Goal: Task Accomplishment & Management: Complete application form

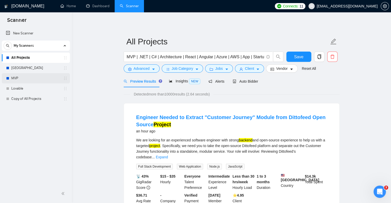
click at [31, 74] on link "MVP" at bounding box center [35, 78] width 49 height 10
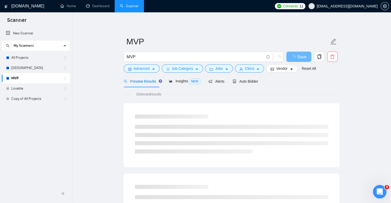
click at [379, 197] on html at bounding box center [378, 191] width 12 height 12
click at [377, 193] on icon "Open Intercom Messenger" at bounding box center [378, 191] width 8 height 8
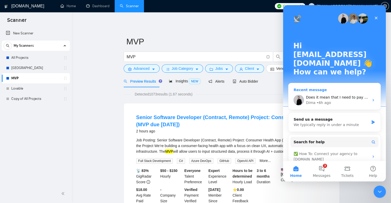
click at [334, 100] on div "Dima • 6h ago" at bounding box center [337, 102] width 63 height 5
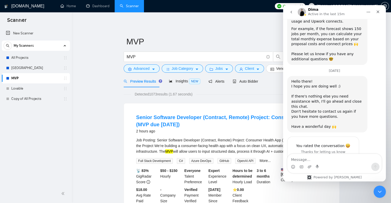
scroll to position [322, 0]
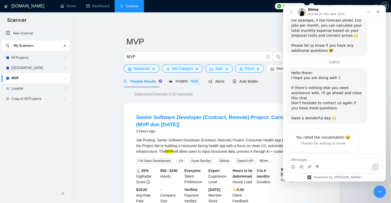
drag, startPoint x: 333, startPoint y: 142, endPoint x: 302, endPoint y: 135, distance: 32.3
click at [302, 163] on div "Does it mean that I need to pay additional fee to GigRadar? ceo@alsetsoft.com •…" at bounding box center [341, 171] width 80 height 16
copy div "Does it mean that I need to pay additional fee to GigRadar?"
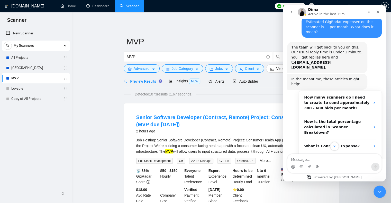
scroll to position [0, 0]
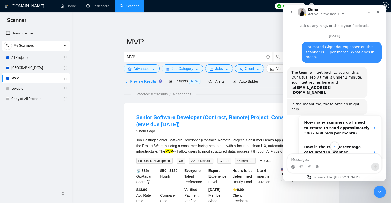
click at [359, 52] on div "Estimated GigRadar expensec on this scanner is ... per month. What does it mean?" at bounding box center [341, 52] width 72 height 15
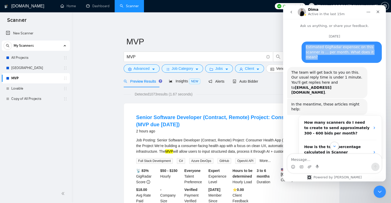
drag, startPoint x: 361, startPoint y: 52, endPoint x: 304, endPoint y: 42, distance: 57.5
click at [304, 42] on div "Estimated GigRadar expensec on this scanner is ... per month. What does it mean…" at bounding box center [341, 52] width 80 height 21
copy div "Estimated GigRadar expensec on this scanner is ... per month. What does it mean?"
click at [291, 16] on button "go back" at bounding box center [291, 12] width 10 height 10
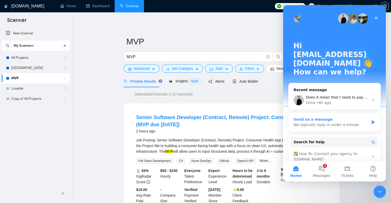
click at [321, 117] on div "Send us a message" at bounding box center [330, 119] width 75 height 5
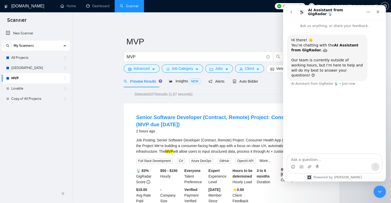
type textarea "Estimated GigRadar expensec on this scanner is ... per month. What does it mean?"
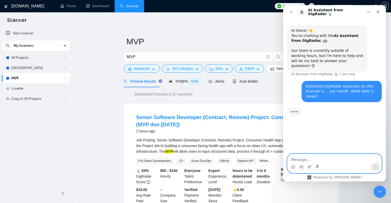
paste textarea "Does it mean that I need to pay additional fee to GigRadar?"
type textarea "Does it mean that I need to pay additional fee to GigRadar?"
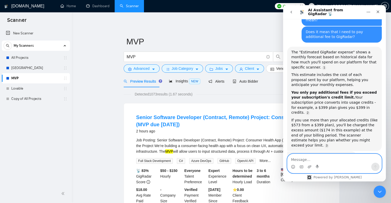
scroll to position [70, 0]
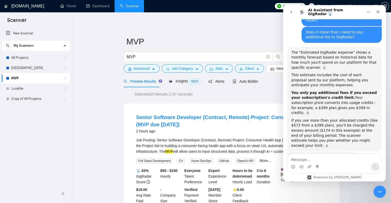
click at [321, 118] on div "If you use more than your allocated credits (like $573 from a $399 plan), you'l…" at bounding box center [334, 133] width 86 height 30
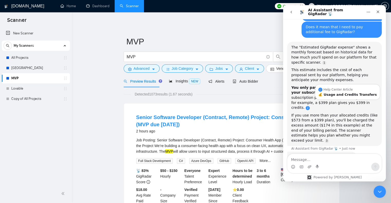
click at [309, 106] on link "Source reference 8864915:" at bounding box center [307, 108] width 4 height 4
click at [346, 93] on div "💰 Usage and Credits Transfers" at bounding box center [347, 94] width 58 height 3
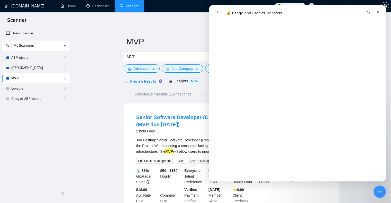
scroll to position [107, 0]
click at [381, 11] on div "Close" at bounding box center [377, 11] width 9 height 9
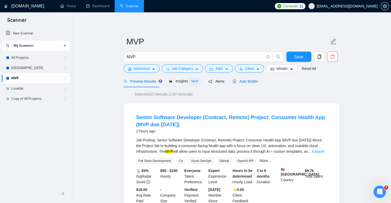
click at [238, 83] on span "Auto Bidder" at bounding box center [244, 81] width 25 height 4
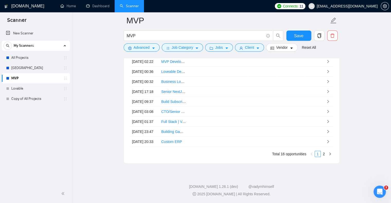
scroll to position [1354, 0]
click at [321, 154] on link "2" at bounding box center [324, 154] width 6 height 6
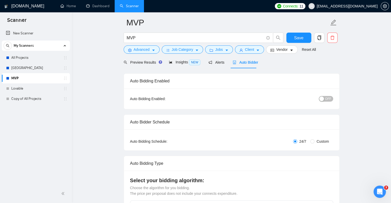
scroll to position [0, 0]
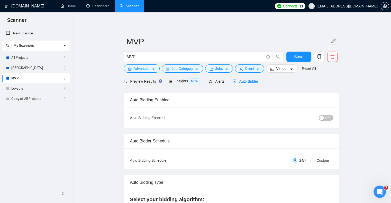
click at [322, 116] on div "button" at bounding box center [321, 118] width 5 height 5
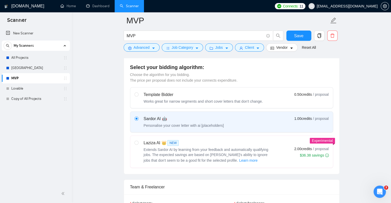
scroll to position [135, 0]
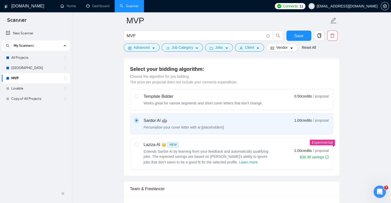
click at [276, 101] on div "Template Bidder Works great for narrow segments and short cover letters that do…" at bounding box center [231, 99] width 194 height 12
click at [138, 98] on input "radio" at bounding box center [136, 96] width 4 height 4
radio input "true"
radio input "false"
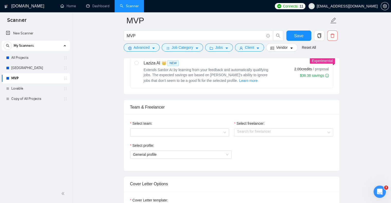
scroll to position [217, 0]
click at [224, 131] on div at bounding box center [179, 132] width 99 height 8
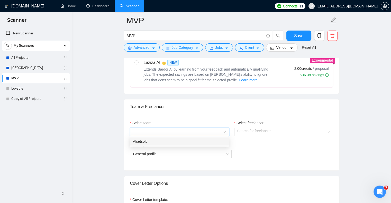
click at [208, 140] on div "Alsetsoft" at bounding box center [179, 142] width 93 height 6
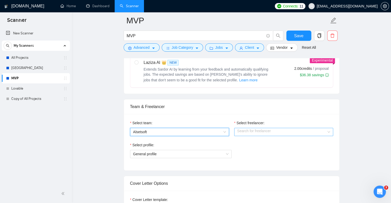
click at [251, 128] on input "Select freelancer:" at bounding box center [281, 132] width 89 height 8
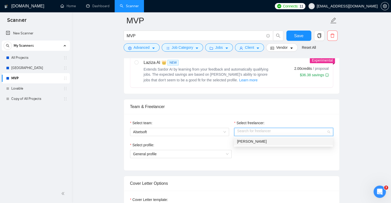
click at [252, 140] on div "[PERSON_NAME]" at bounding box center [283, 142] width 93 height 6
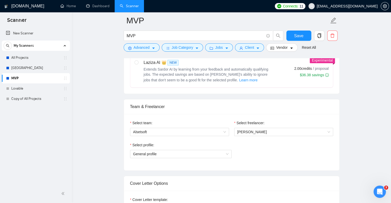
click at [252, 140] on div "Select freelancer: Liubomyr Liubchynskyi" at bounding box center [283, 131] width 104 height 22
click at [217, 153] on span "General profile" at bounding box center [180, 154] width 95 height 8
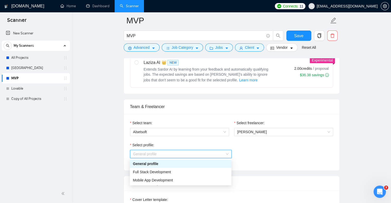
click at [204, 164] on div "General profile" at bounding box center [180, 164] width 95 height 6
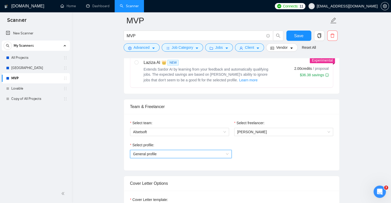
click at [199, 153] on span "General profile" at bounding box center [180, 154] width 95 height 8
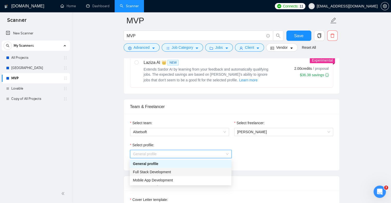
click at [195, 169] on div "Full Stack Development" at bounding box center [180, 172] width 101 height 8
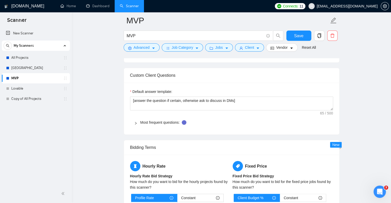
scroll to position [488, 0]
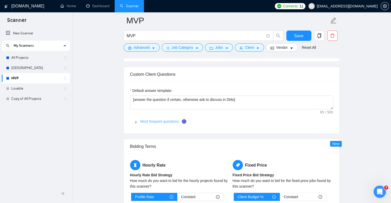
click at [170, 120] on link "Most frequent questions:" at bounding box center [159, 121] width 39 height 4
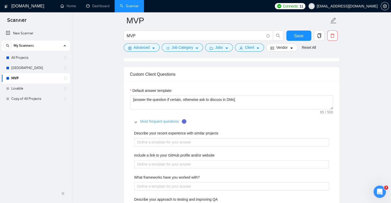
click at [170, 120] on link "Most frequent questions:" at bounding box center [159, 121] width 39 height 4
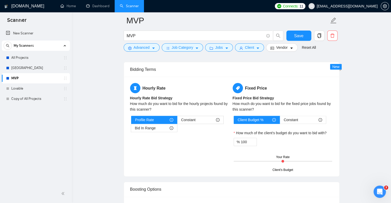
scroll to position [565, 0]
click at [153, 126] on span "Bid In Range" at bounding box center [145, 128] width 21 height 8
click at [131, 129] on input "Bid In Range" at bounding box center [131, 129] width 0 height 0
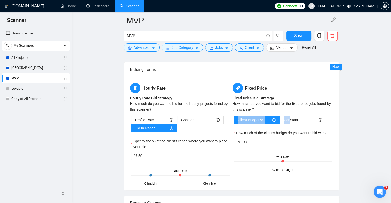
drag, startPoint x: 290, startPoint y: 122, endPoint x: 264, endPoint y: 108, distance: 29.5
click at [264, 108] on div "Fixed Price Fixed Price Bid Strategy How much do you want to bid for the fixed …" at bounding box center [282, 126] width 102 height 87
click at [273, 157] on div "Client's Budget Your Rate" at bounding box center [282, 161] width 98 height 18
click at [252, 138] on div "% 100" at bounding box center [282, 142] width 98 height 8
click at [252, 141] on span "Increase Value" at bounding box center [254, 140] width 6 height 5
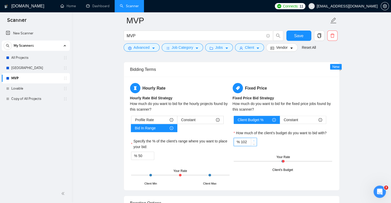
click at [252, 141] on span "Increase Value" at bounding box center [254, 140] width 6 height 5
click at [252, 144] on span "down" at bounding box center [253, 143] width 3 height 3
type input "100"
click at [252, 144] on span "down" at bounding box center [253, 143] width 3 height 3
click at [261, 146] on div "Client Budget % Constant How much of the client's budget do you want to bid wit…" at bounding box center [282, 143] width 100 height 54
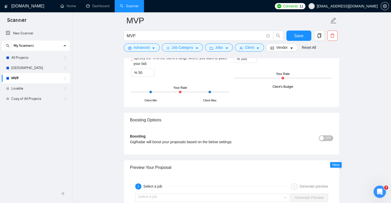
scroll to position [649, 0]
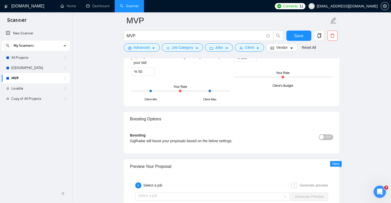
click at [325, 138] on button "OFF" at bounding box center [325, 137] width 14 height 6
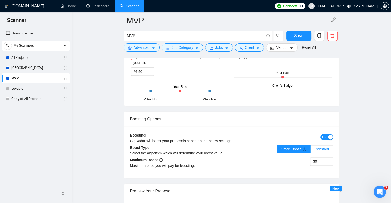
click at [314, 149] on label "Constant" at bounding box center [321, 149] width 22 height 8
click at [310, 150] on input "Constant" at bounding box center [310, 150] width 0 height 0
click at [318, 159] on input "30" at bounding box center [321, 162] width 23 height 8
type input "5"
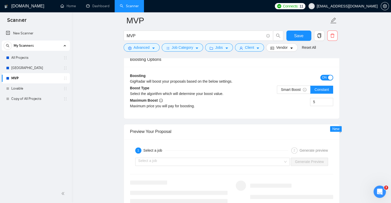
scroll to position [736, 0]
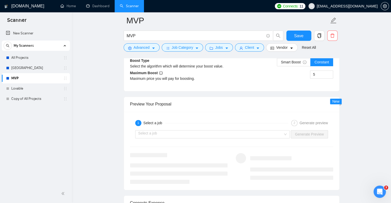
click at [284, 129] on div "Select a job Generate Preview" at bounding box center [231, 134] width 204 height 12
click at [283, 131] on input "search" at bounding box center [210, 134] width 145 height 8
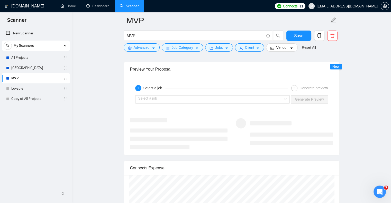
scroll to position [768, 0]
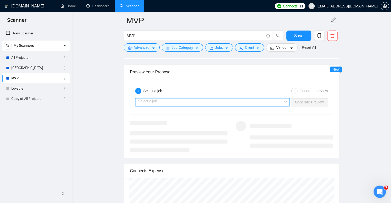
click at [283, 102] on input "search" at bounding box center [210, 102] width 145 height 8
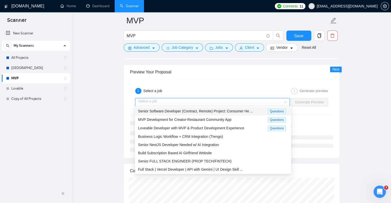
click at [241, 110] on span "Senior Software Developer (Contract, Remote) Project: Consumer He ..." at bounding box center [195, 111] width 115 height 4
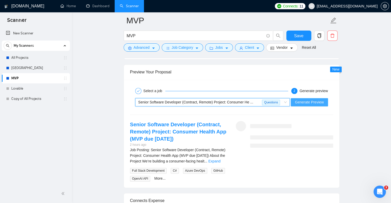
click at [308, 103] on span "Generate Preview" at bounding box center [308, 102] width 29 height 6
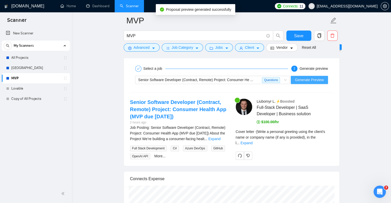
scroll to position [791, 0]
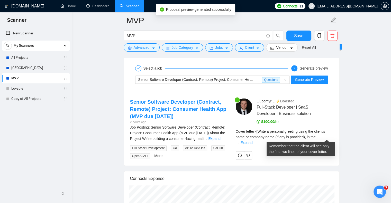
click at [252, 141] on link "Expand" at bounding box center [246, 143] width 12 height 4
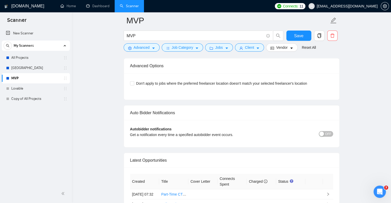
scroll to position [1159, 0]
click at [321, 141] on div "Autobidder notifications Get a notification every time a specified autobidder e…" at bounding box center [231, 133] width 203 height 15
click at [322, 136] on div "button" at bounding box center [321, 133] width 5 height 5
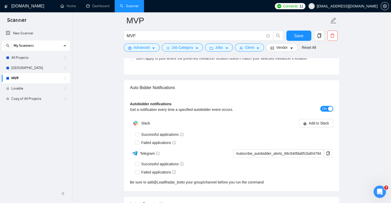
scroll to position [1185, 0]
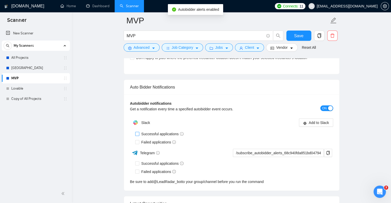
click at [164, 137] on span "Successful applications" at bounding box center [162, 134] width 46 height 6
click at [139, 136] on input "Successful applications" at bounding box center [137, 134] width 4 height 4
checkbox input "true"
click at [160, 145] on span "Failed applications" at bounding box center [158, 142] width 39 height 6
click at [139, 144] on input "Failed applications" at bounding box center [137, 142] width 4 height 4
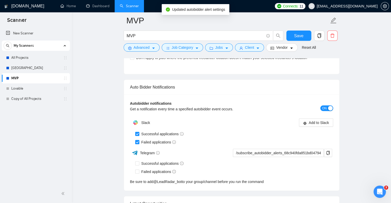
click at [159, 145] on span "Failed applications" at bounding box center [158, 142] width 39 height 6
click at [139, 144] on input "Failed applications" at bounding box center [137, 142] width 4 height 4
checkbox input "false"
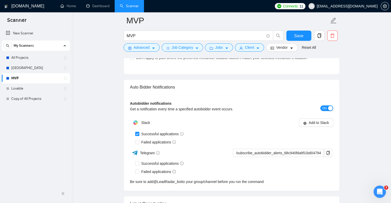
click at [159, 137] on span "Successful applications" at bounding box center [162, 134] width 46 height 6
click at [139, 136] on input "Successful applications" at bounding box center [137, 134] width 4 height 4
checkbox input "false"
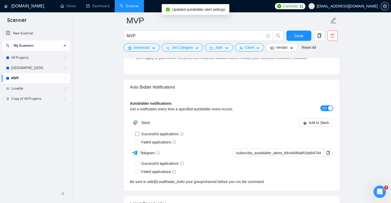
scroll to position [0, 0]
click at [138, 165] on input "Successful applications" at bounding box center [137, 163] width 4 height 4
checkbox input "true"
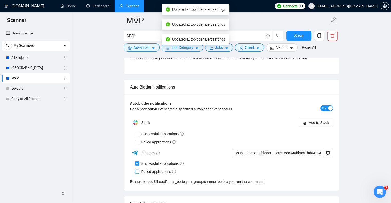
click at [138, 173] on input "Failed applications" at bounding box center [137, 172] width 4 height 4
checkbox input "true"
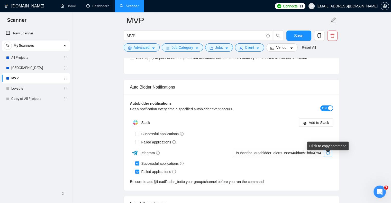
click at [327, 155] on icon "copy" at bounding box center [328, 153] width 4 height 4
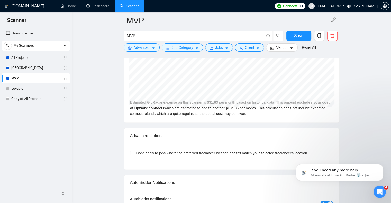
scroll to position [1088, 0]
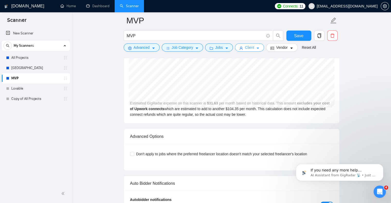
click at [251, 44] on button "Client" at bounding box center [249, 47] width 29 height 8
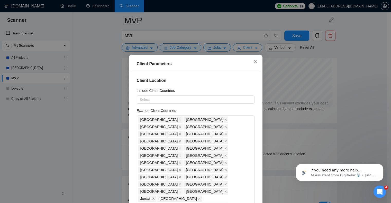
click at [251, 44] on div "Client Parameters Client Location Include Client Countries Select Exclude Clien…" at bounding box center [195, 101] width 391 height 203
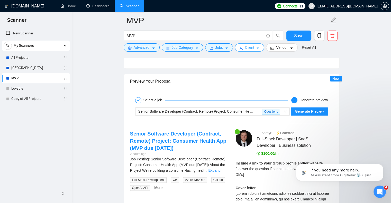
scroll to position [759, 0]
click at [156, 100] on div "Select a job" at bounding box center [154, 100] width 22 height 6
click at [137, 100] on icon "check" at bounding box center [138, 100] width 3 height 3
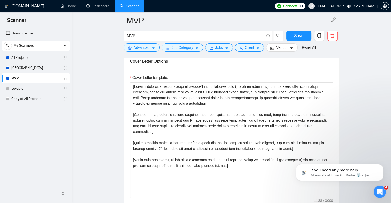
scroll to position [338, 0]
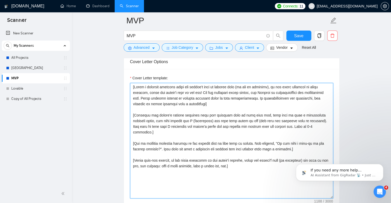
drag, startPoint x: 246, startPoint y: 179, endPoint x: 112, endPoint y: 80, distance: 166.8
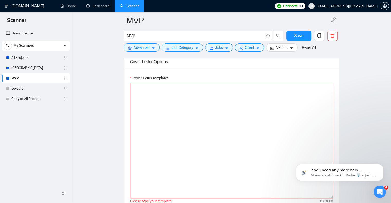
click at [201, 122] on textarea "Cover Letter template:" at bounding box center [231, 141] width 203 height 116
paste textarea "Hello, My name is [PERSON_NAME], and I am a Senior Software Engineer and CEO at…"
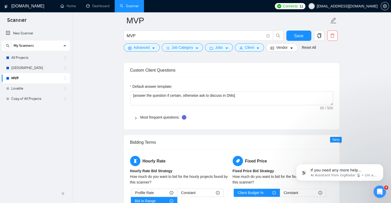
scroll to position [491, 0]
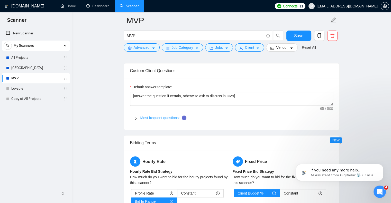
type textarea "Hello, My name is [PERSON_NAME], and I am a Senior Software Engineer and CEO at…"
click at [154, 116] on link "Most frequent questions:" at bounding box center [159, 118] width 39 height 4
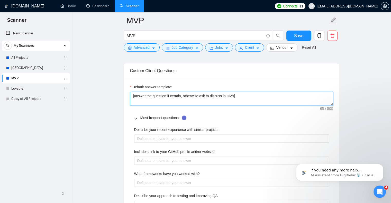
drag, startPoint x: 240, startPoint y: 97, endPoint x: 130, endPoint y: 97, distance: 109.6
click at [130, 97] on textarea "[answer the question if certain, otherwise ask to discuss in DMs]" at bounding box center [231, 99] width 203 height 14
type textarea "Let's discuss it DM"
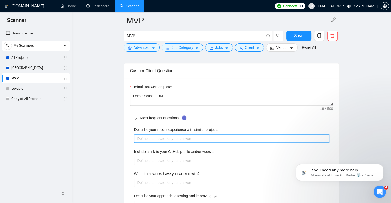
click at [145, 139] on projects "Describe your recent experience with similar projects" at bounding box center [231, 139] width 195 height 8
type projects "P"
type projects "Pl"
type projects "Ple"
type projects "Plea"
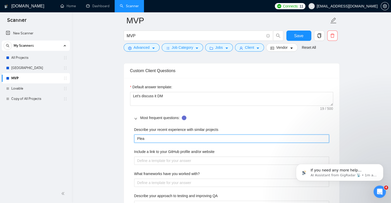
type projects "Pleas"
type projects "Please"
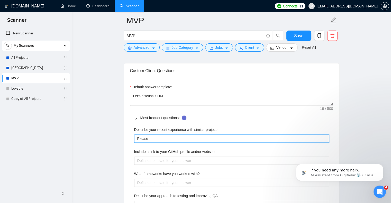
type projects "Please c"
type projects "Please ch"
type projects "Please che"
type projects "Please chec"
type projects "Please check"
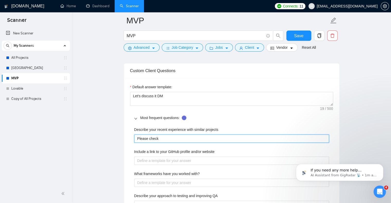
type projects "Please check"
type projects "Please check a"
type projects "Please check at"
type projects "Please check att"
type projects "Please check atta"
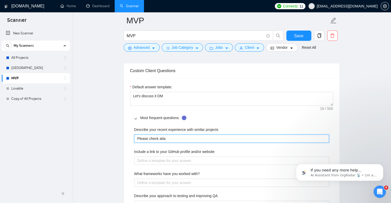
type projects "Please check attac"
type projects "Please check attach"
type projects "Please check attachm"
type projects "Please check attachme"
type projects "Please check attachmen"
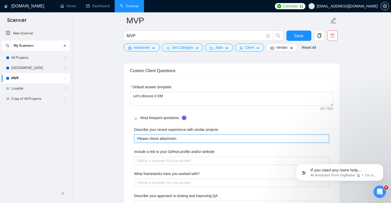
type projects "Please check attachment"
type projects "Please check attachments"
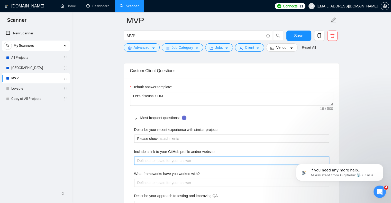
click at [157, 163] on website "Include a link to your GitHub profile and/or website" at bounding box center [231, 161] width 195 height 8
type website "a"
type website "al"
type website "als"
type website "alse"
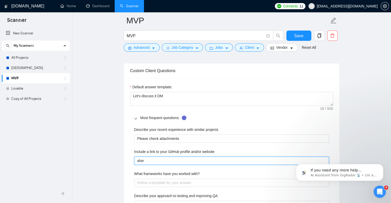
type website "alset"
type website "alseto"
type website "alsets"
type website "alsetso"
type website "alsetsof"
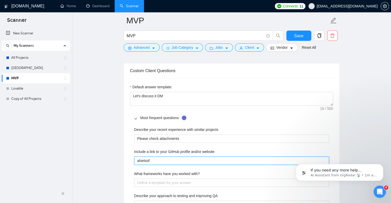
type website "alsetsoft"
type website "alsetsoft."
type website "alsetsoft.v"
type website "alsetsoft."
type website "alsetsoft.c"
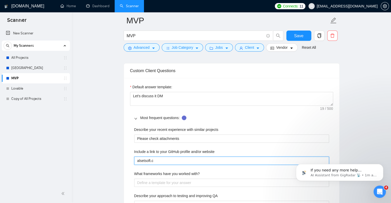
type website "alsetsoft.cp"
type website "alsetsoft.c"
type website "alsetsoft.cp"
type website "alsetsoft.cpm"
type website "alsetsoft.cp"
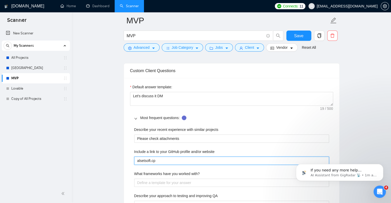
type website "alsetsoft.c"
type website "alsetsoft.co"
type website "alsetsoft.com"
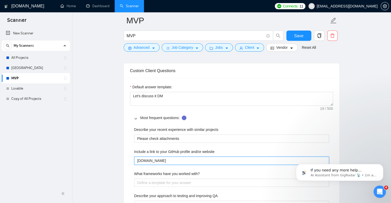
type website "alsetsoft.com,"
type website "alsetsoft.com, a"
type website "alsetsoft.com, ai"
type website "alsetsoft.com, ai."
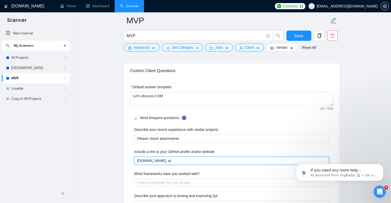
type website "alsetsoft.com, ai.a"
type website "alsetsoft.com, ai.al"
type website "alsetsoft.com, ai.als"
type website "alsetsoft.com, ai.alse"
type website "alsetsoft.com, ai.alset"
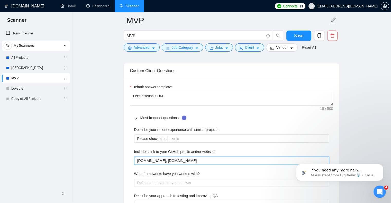
type website "alsetsoft.com, ai.alsets"
type website "alsetsoft.com, ai.alsetso"
type website "alsetsoft.com, ai.alsetsof"
type website "alsetsoft.com, ai.alsetsoft"
type website "alsetsoft.com, ai.alsetsoft."
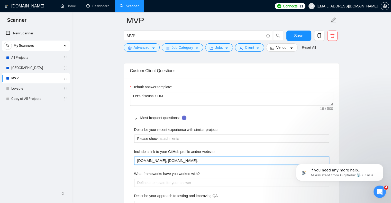
type website "alsetsoft.com, ai.alsetsoft.o"
type website "alsetsoft.com, ai.alsetsoft.oc"
type website "alsetsoft.com, ai.alsetsoft.o"
type website "alsetsoft.com, ai.alsetsoft."
type website "alsetsoft.com, ai.alsetsoft.c"
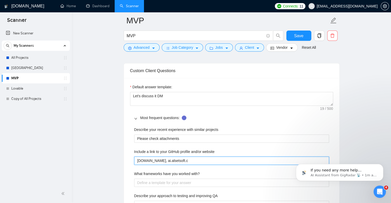
type website "alsetsoft.com, ai.alsetsoft.co"
type website "[DOMAIN_NAME], [DOMAIN_NAME]"
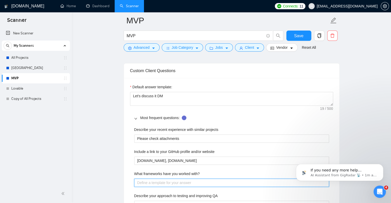
click at [161, 180] on with\? "What frameworks have you worked with?" at bounding box center [231, 183] width 195 height 8
type with\? "M"
type with\? "Me"
type with\? "Men"
type with\? "Ment"
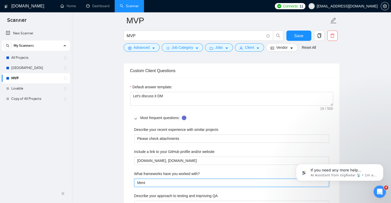
type with\? "Menti"
type with\? "Mentio"
type with\? "Mention"
type with\? "Mentione"
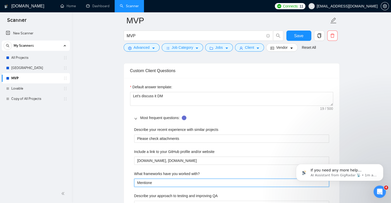
type with\? "Mentione"
type with\? "Mentioned"
type with\? "Mentioned i"
type with\? "Mentioned in"
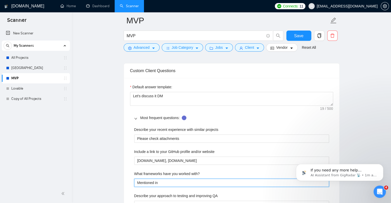
type with\? "Mentioned in"
type with\? "Mentioned in p"
type with\? "Mentioned in pr"
type with\? "Mentioned in pro"
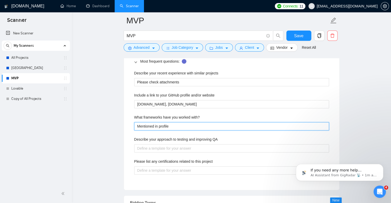
scroll to position [548, 0]
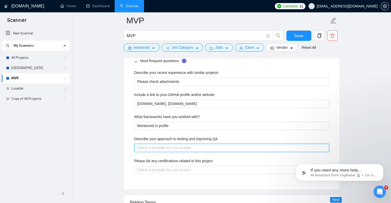
click at [153, 150] on QA "Describe your approach to testing and improving QA" at bounding box center [231, 148] width 195 height 8
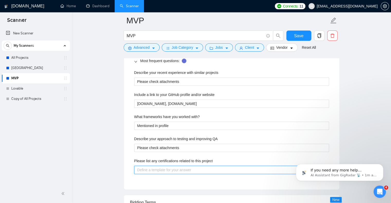
click at [157, 168] on project "Please list any certifications related to this project" at bounding box center [231, 170] width 195 height 8
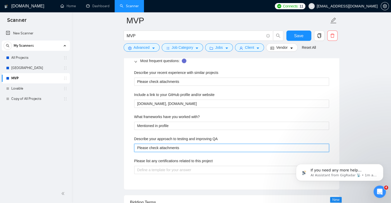
click at [166, 150] on QA "Please check attachments" at bounding box center [231, 148] width 195 height 8
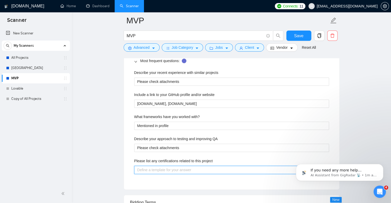
click at [163, 167] on project "Please list any certifications related to this project" at bounding box center [231, 170] width 195 height 8
paste project "Please check attachments"
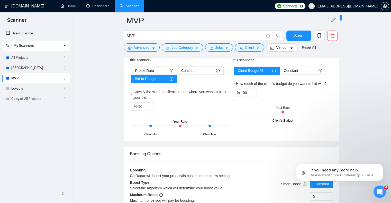
scroll to position [705, 0]
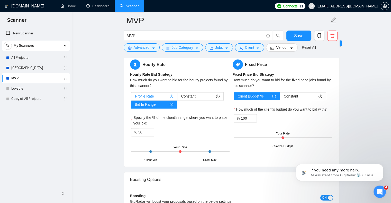
click at [161, 95] on div "Profile Rate" at bounding box center [154, 96] width 38 height 8
click at [131, 98] on input "Profile Rate" at bounding box center [131, 98] width 0 height 0
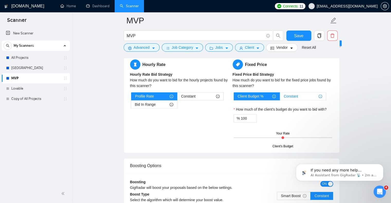
click at [292, 96] on span "Constant" at bounding box center [290, 96] width 14 height 8
click at [280, 98] on input "Constant" at bounding box center [280, 98] width 0 height 0
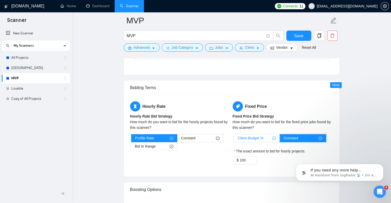
scroll to position [662, 0]
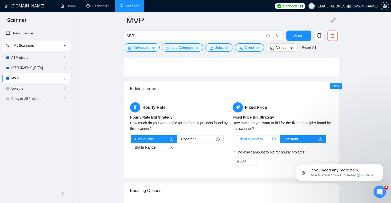
click at [257, 141] on span "Client Budget %" at bounding box center [250, 139] width 26 height 8
click at [234, 140] on input "Client Budget %" at bounding box center [234, 140] width 0 height 0
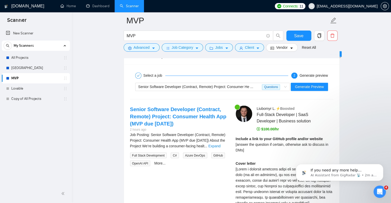
scroll to position [885, 0]
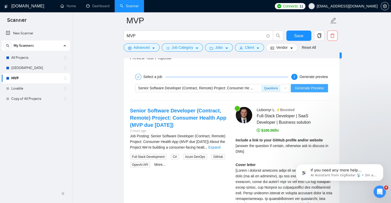
click at [301, 87] on span "Generate Preview" at bounding box center [308, 88] width 29 height 6
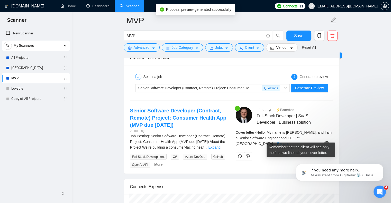
click at [289, 141] on link "Expand" at bounding box center [283, 143] width 12 height 4
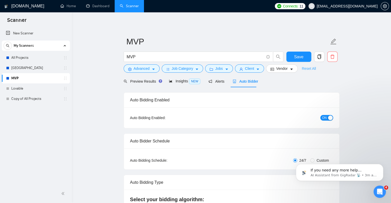
scroll to position [0, 0]
click at [291, 53] on button "Save" at bounding box center [298, 57] width 25 height 10
click at [382, 166] on icon "Dismiss notification" at bounding box center [381, 165] width 3 height 3
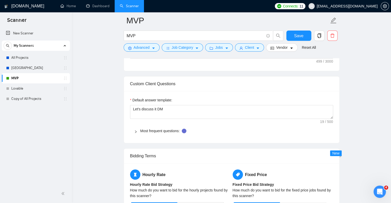
scroll to position [480, 0]
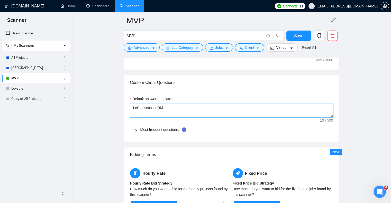
click at [155, 108] on textarea "Let's discuss it DM" at bounding box center [231, 111] width 203 height 14
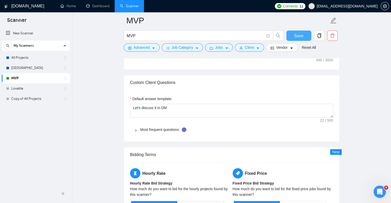
click at [292, 36] on button "Save" at bounding box center [298, 36] width 25 height 10
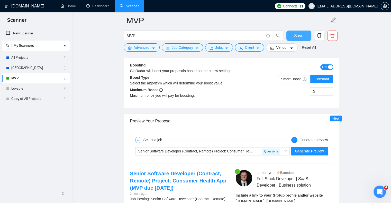
scroll to position [706, 0]
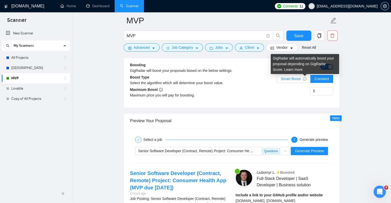
click at [304, 78] on icon "info-circle" at bounding box center [304, 79] width 4 height 4
click at [277, 80] on input "Smart Boost" at bounding box center [277, 80] width 0 height 0
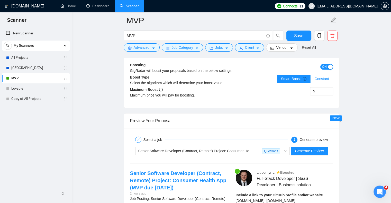
click at [316, 77] on span "Constant" at bounding box center [321, 79] width 14 height 4
click at [310, 80] on input "Constant" at bounding box center [310, 80] width 0 height 0
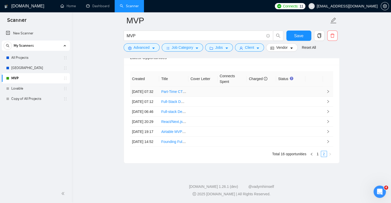
scroll to position [1276, 0]
click at [317, 157] on link "1" at bounding box center [318, 154] width 6 height 6
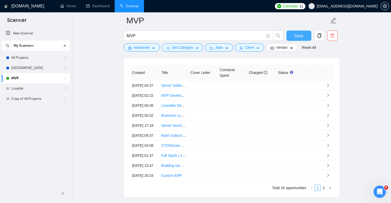
click at [300, 35] on span "Save" at bounding box center [298, 36] width 9 height 6
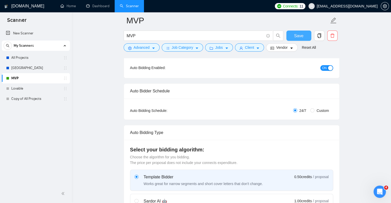
scroll to position [0, 0]
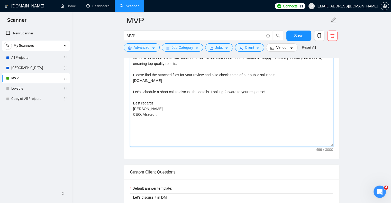
click at [302, 105] on textarea "Hello, My name is [PERSON_NAME], and I am a Senior Software Engineer and CEO at…" at bounding box center [231, 89] width 203 height 116
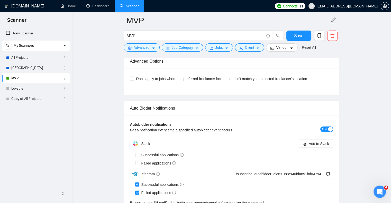
scroll to position [1103, 0]
click at [252, 79] on span "Don't apply to jobs where the preferred freelancer location doesn't match your …" at bounding box center [221, 78] width 175 height 6
click at [134, 79] on input "Don't apply to jobs where the preferred freelancer location doesn't match your …" at bounding box center [132, 78] width 4 height 4
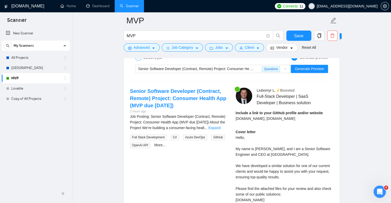
scroll to position [787, 0]
click at [218, 127] on link "Expand" at bounding box center [214, 128] width 12 height 4
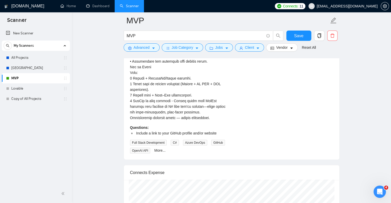
scroll to position [1295, 0]
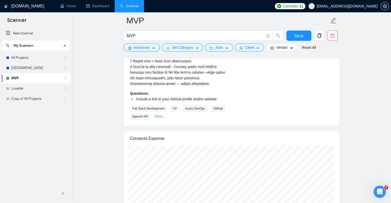
click at [157, 114] on link "More..." at bounding box center [159, 116] width 11 height 4
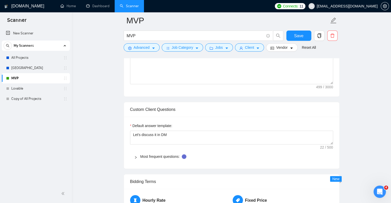
scroll to position [453, 0]
click at [162, 157] on link "Most frequent questions:" at bounding box center [159, 156] width 39 height 4
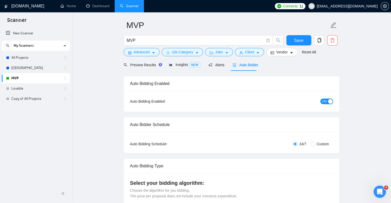
scroll to position [0, 0]
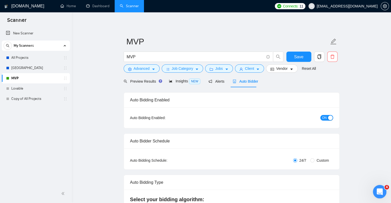
click at [380, 193] on icon "Open Intercom Messenger" at bounding box center [378, 191] width 8 height 8
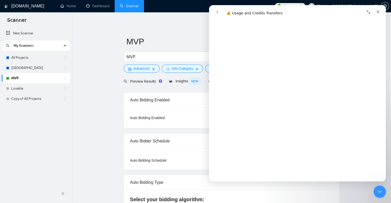
scroll to position [439, 0]
click at [213, 9] on button "go back" at bounding box center [217, 12] width 10 height 10
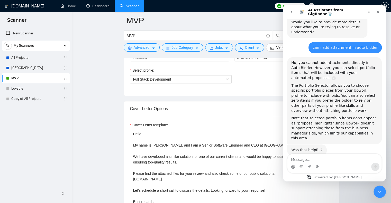
scroll to position [291, 0]
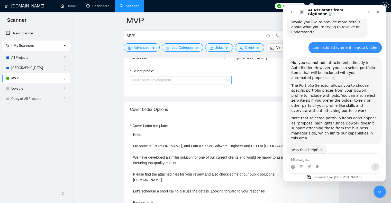
click at [189, 76] on span "Full Stack Development" at bounding box center [180, 80] width 95 height 8
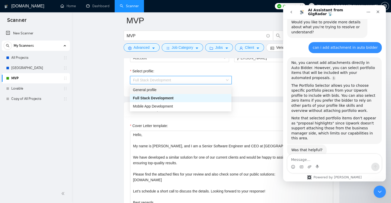
click at [184, 88] on div "General profile" at bounding box center [180, 90] width 95 height 6
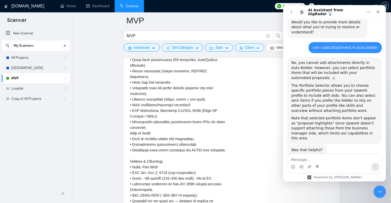
scroll to position [1201, 0]
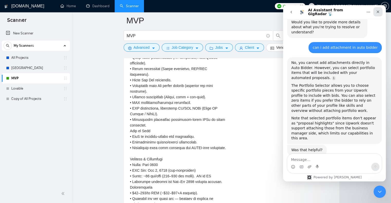
click at [381, 9] on div "Close" at bounding box center [377, 11] width 9 height 9
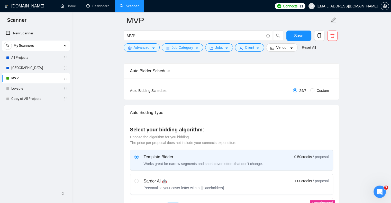
scroll to position [77, 0]
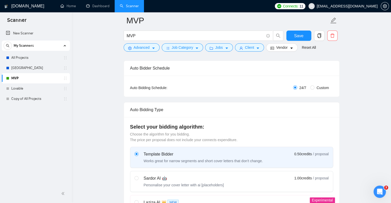
click at [240, 171] on label "Sardor AI 🤖 Personalise your cover letter with ai [placeholders] 1.00 credits /…" at bounding box center [231, 181] width 202 height 21
click at [138, 176] on input "radio" at bounding box center [136, 178] width 4 height 4
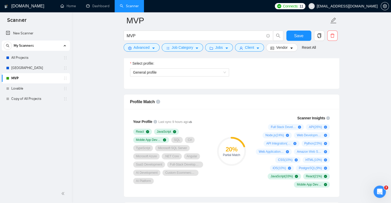
scroll to position [299, 0]
click at [183, 68] on span "General profile" at bounding box center [179, 72] width 93 height 8
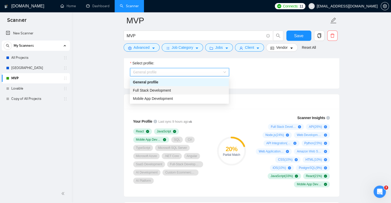
click at [177, 89] on div "Full Stack Development" at bounding box center [179, 91] width 93 height 6
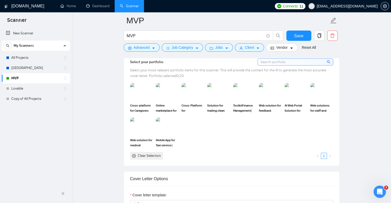
scroll to position [461, 0]
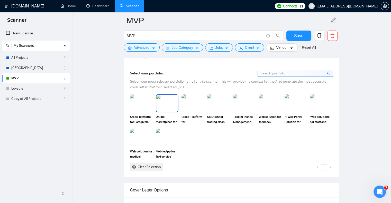
click at [172, 108] on img at bounding box center [167, 103] width 22 height 17
click at [199, 110] on img at bounding box center [193, 103] width 22 height 17
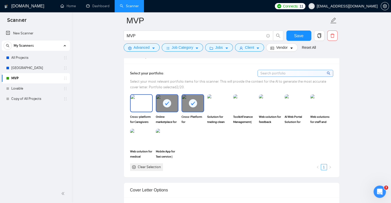
click at [148, 105] on img at bounding box center [141, 103] width 22 height 17
click at [216, 103] on img at bounding box center [218, 103] width 22 height 17
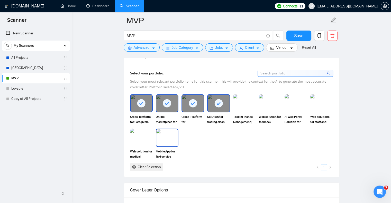
click at [160, 141] on img at bounding box center [167, 137] width 22 height 17
click at [253, 99] on img at bounding box center [244, 103] width 22 height 17
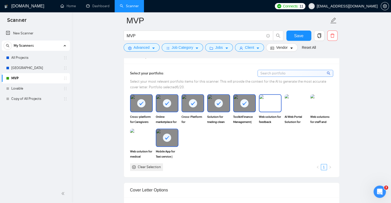
click at [273, 101] on img at bounding box center [270, 103] width 22 height 17
click at [298, 103] on img at bounding box center [295, 103] width 23 height 18
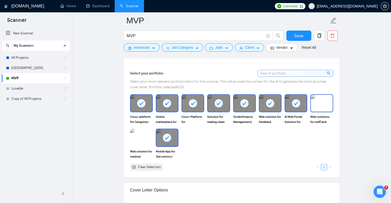
click at [319, 104] on img at bounding box center [321, 103] width 22 height 17
click at [134, 133] on img at bounding box center [141, 137] width 22 height 17
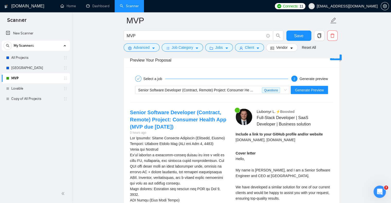
scroll to position [1033, 0]
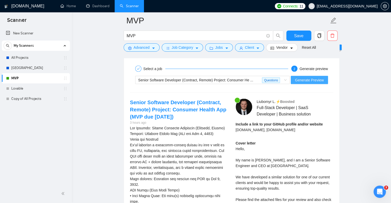
click at [319, 83] on button "Generate Preview" at bounding box center [308, 80] width 37 height 8
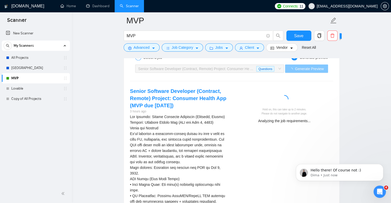
scroll to position [0, 0]
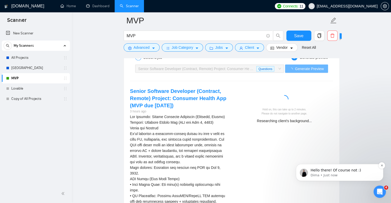
click at [366, 175] on p "Dima • Just now" at bounding box center [343, 175] width 66 height 5
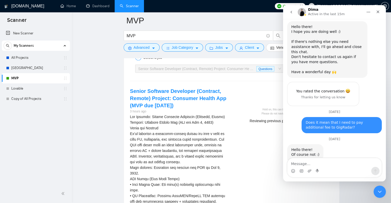
scroll to position [367, 0]
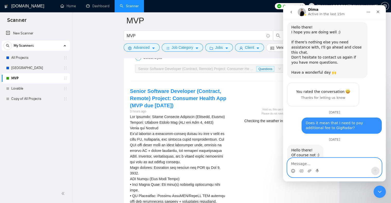
click at [294, 170] on icon "Emoji picker" at bounding box center [293, 171] width 4 height 4
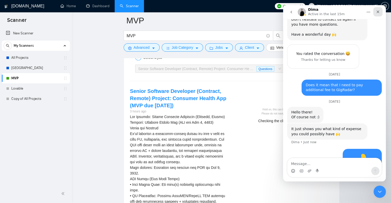
click at [377, 12] on icon "Close" at bounding box center [377, 12] width 3 height 3
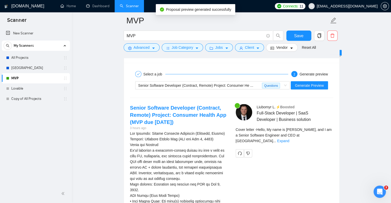
scroll to position [1030, 0]
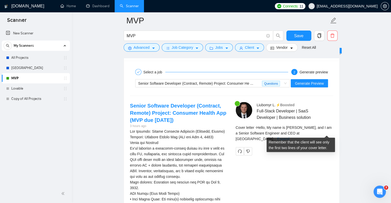
click at [289, 137] on link "Expand" at bounding box center [283, 139] width 12 height 4
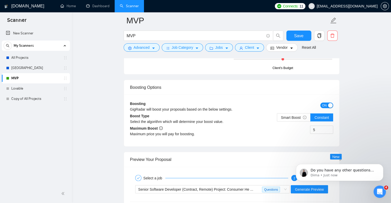
scroll to position [924, 0]
drag, startPoint x: 338, startPoint y: 171, endPoint x: 369, endPoint y: 171, distance: 31.3
drag, startPoint x: 454, startPoint y: 224, endPoint x: 379, endPoint y: 186, distance: 84.1
click at [379, 188] on icon "Open Intercom Messenger" at bounding box center [378, 191] width 8 height 8
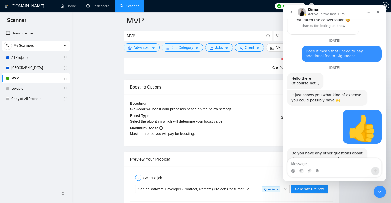
scroll to position [446, 0]
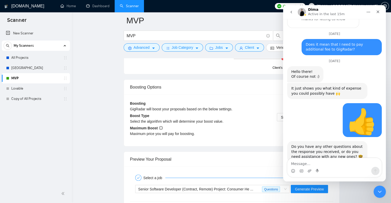
click at [237, 163] on div "Preview Your Proposal" at bounding box center [231, 159] width 203 height 15
click at [236, 190] on span "Senior Software Developer (Contract, Remote) Project: Consumer He ..." at bounding box center [195, 189] width 115 height 4
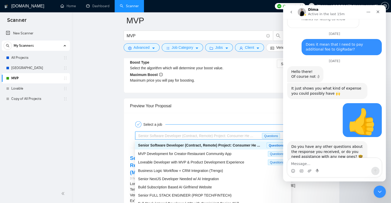
scroll to position [977, 0]
click at [192, 155] on span "MVP Development for Creator-Restaurant Community App" at bounding box center [184, 153] width 93 height 4
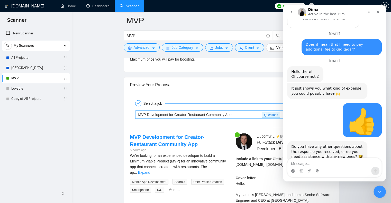
scroll to position [998, 0]
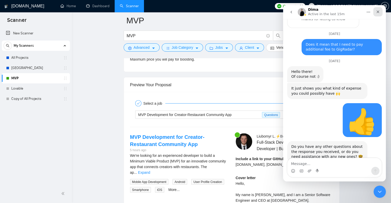
click at [377, 11] on icon "Close" at bounding box center [377, 12] width 3 height 3
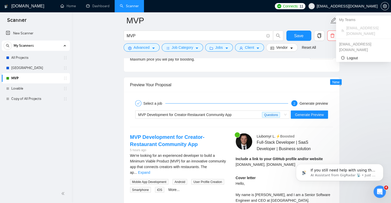
scroll to position [0, 0]
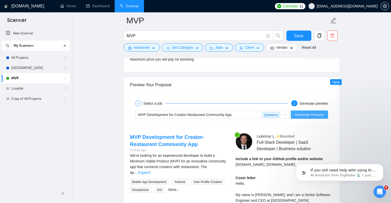
click at [319, 115] on span "Generate Preview" at bounding box center [308, 115] width 29 height 6
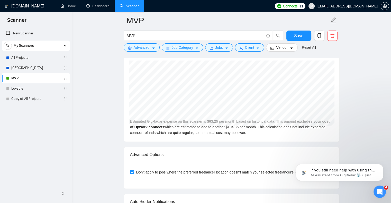
scroll to position [1156, 0]
click at [377, 190] on icon "Open Intercom Messenger" at bounding box center [378, 191] width 8 height 8
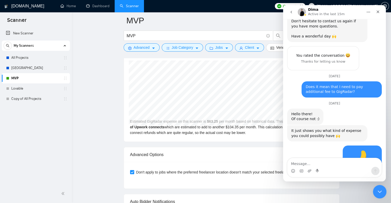
scroll to position [465, 0]
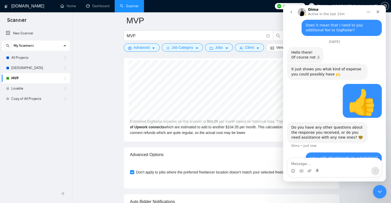
click at [377, 190] on icon "Close Intercom Messenger" at bounding box center [379, 191] width 4 height 2
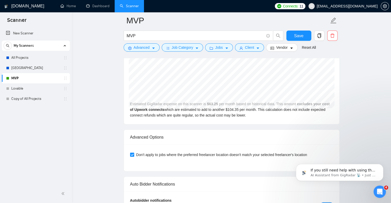
scroll to position [1175, 0]
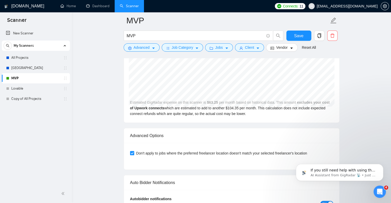
click at [269, 150] on span "Don't apply to jobs where the preferred freelancer location doesn't match your …" at bounding box center [221, 153] width 175 height 6
click at [134, 151] on input "Don't apply to jobs where the preferred freelancer location doesn't match your …" at bounding box center [132, 153] width 4 height 4
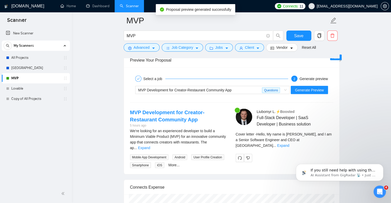
scroll to position [1028, 0]
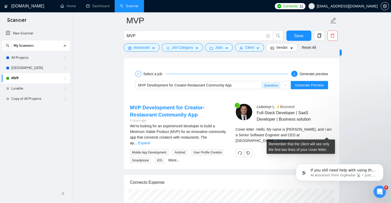
click at [289, 139] on link "Expand" at bounding box center [283, 141] width 12 height 4
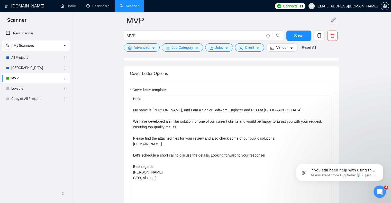
scroll to position [577, 0]
click at [347, 168] on p "If you still need help with using the Auto Bidder or have more questions about …" at bounding box center [343, 170] width 66 height 5
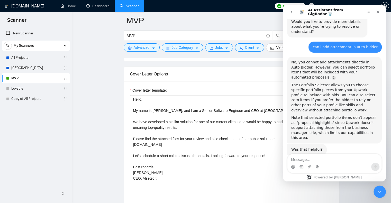
scroll to position [250, 0]
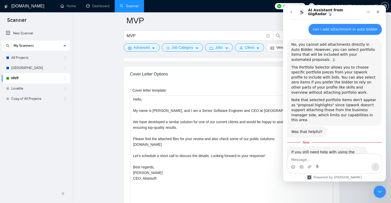
click at [291, 10] on icon "go back" at bounding box center [291, 12] width 4 height 4
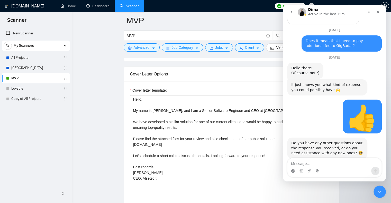
scroll to position [465, 0]
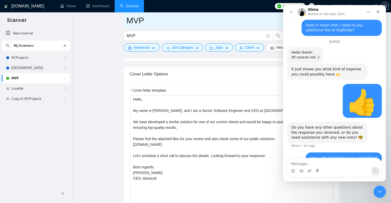
click at [229, 28] on span "MVP" at bounding box center [231, 20] width 216 height 16
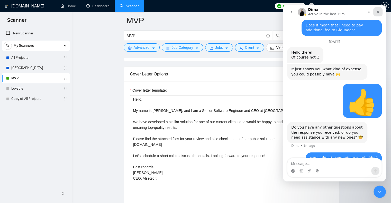
click at [375, 11] on div "Close" at bounding box center [377, 11] width 9 height 9
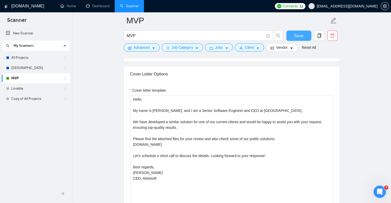
click at [301, 34] on span "Save" at bounding box center [298, 36] width 9 height 6
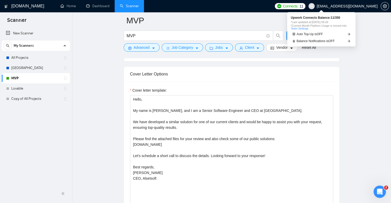
click at [298, 6] on span "Connects:" at bounding box center [289, 6] width 15 height 6
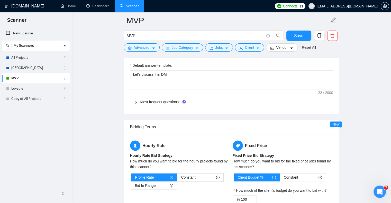
scroll to position [764, 0]
click at [136, 101] on icon "right" at bounding box center [135, 102] width 3 height 3
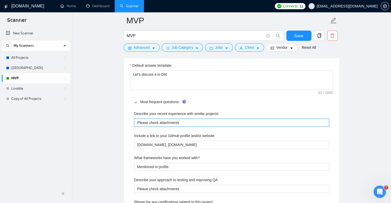
click at [180, 119] on projects "Please check attachments" at bounding box center [231, 123] width 195 height 8
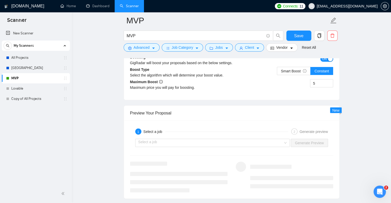
scroll to position [1089, 0]
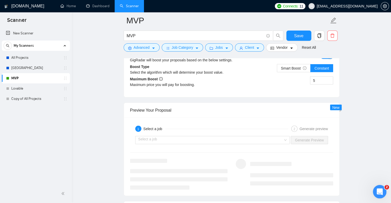
click at [378, 186] on div "Open Intercom Messenger" at bounding box center [378, 191] width 17 height 17
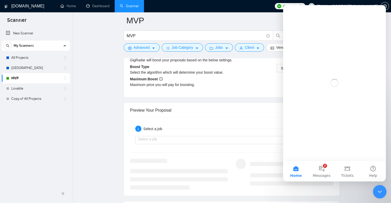
scroll to position [0, 0]
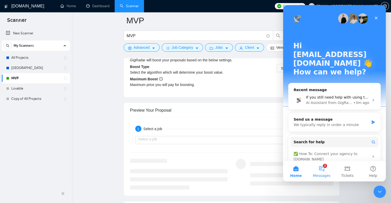
click at [327, 175] on span "Messages" at bounding box center [321, 176] width 18 height 4
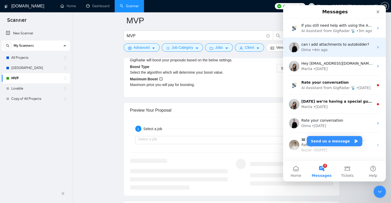
click at [318, 46] on span "can i add attachments to autobidder?" at bounding box center [335, 44] width 68 height 4
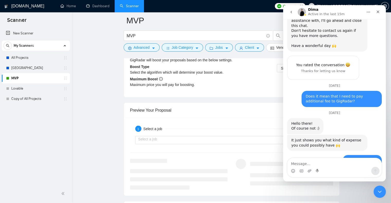
scroll to position [465, 0]
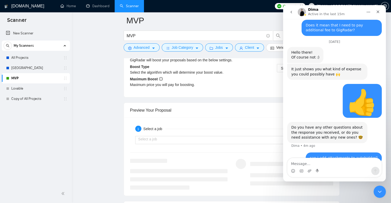
click at [292, 11] on icon "go back" at bounding box center [291, 12] width 4 height 4
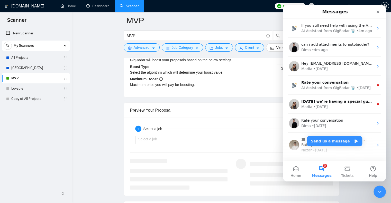
scroll to position [0, 0]
click at [373, 12] on div "Close" at bounding box center [377, 11] width 9 height 9
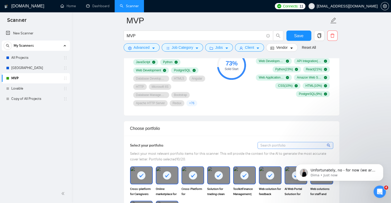
scroll to position [389, 0]
click at [349, 174] on p "Dima • Just now" at bounding box center [343, 175] width 66 height 5
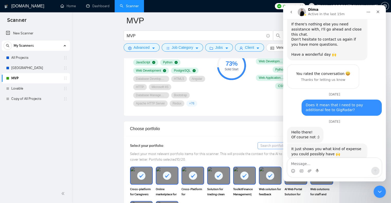
scroll to position [495, 0]
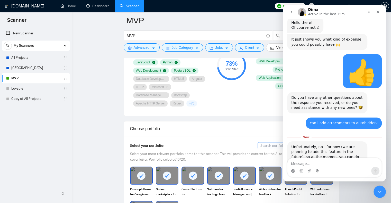
click at [293, 173] on div "Intercom messenger" at bounding box center [293, 171] width 4 height 8
click at [291, 170] on icon "Emoji picker" at bounding box center [293, 171] width 4 height 4
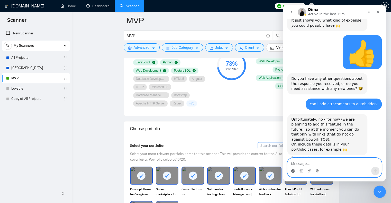
scroll to position [524, 0]
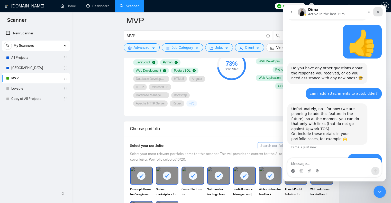
click at [376, 11] on icon "Close" at bounding box center [377, 12] width 3 height 3
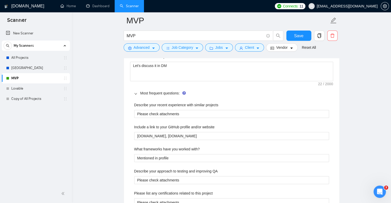
scroll to position [774, 0]
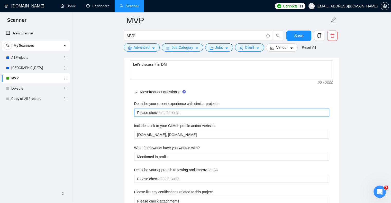
click at [160, 113] on projects "Please check attachments" at bounding box center [231, 113] width 195 height 8
type projects "Please check i"
type projects "Please check in"
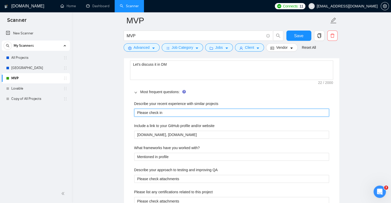
type projects "Please check in P"
type projects "Please check in Po"
type projects "Please check in Por"
type projects "Please check in [GEOGRAPHIC_DATA]"
type projects "Please check in Portf"
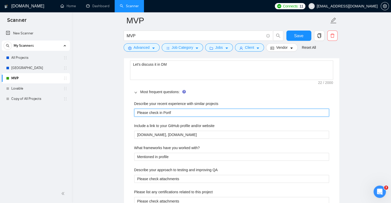
type projects "Please check in Portfo"
type projects "Please check in Portfol"
type projects "Please check in Portfoli"
type projects "Please check in Portfolio"
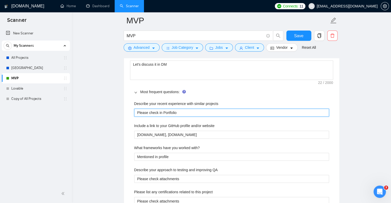
type projects "Please check in Portfolio c"
type projects "Please check in Portfolio ca"
type projects "Please check in Portfolio cas"
type projects "Please check in Portfolio case"
type projects "Please check in Portfolio cases"
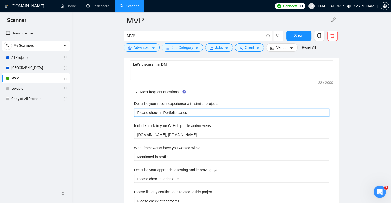
click at [153, 110] on projects "Please check in Portfolio cases" at bounding box center [231, 113] width 195 height 8
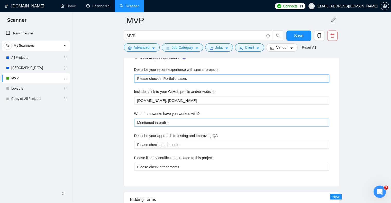
scroll to position [809, 0]
type projects "Please check in Portfolio cases"
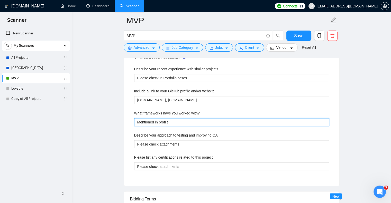
click at [150, 121] on with\? "Mentioned in profile" at bounding box center [231, 122] width 195 height 8
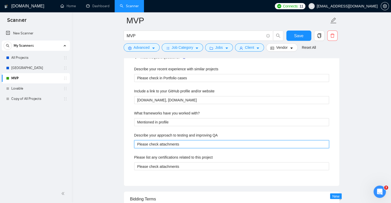
click at [150, 140] on QA "Please check attachments" at bounding box center [231, 144] width 195 height 8
paste QA "in Portfolio case"
type QA "Please check in Portfolio cases"
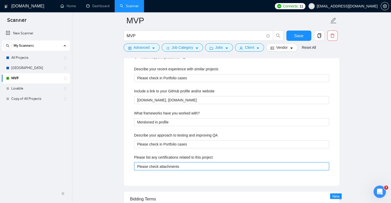
click at [155, 163] on project "Please check attachments" at bounding box center [231, 166] width 195 height 8
paste project "in Portfolio case"
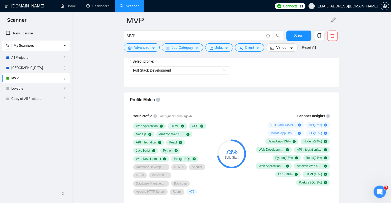
scroll to position [301, 0]
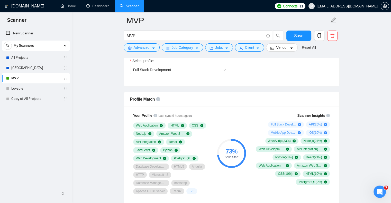
type project "Please check in Portfolio cases"
click at [186, 191] on div "+ 76" at bounding box center [191, 191] width 11 height 6
click at [189, 191] on span "+ 76" at bounding box center [191, 191] width 5 height 4
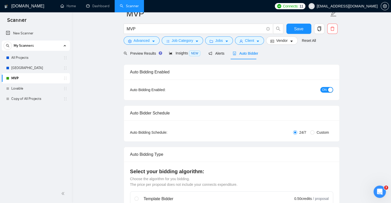
scroll to position [0, 0]
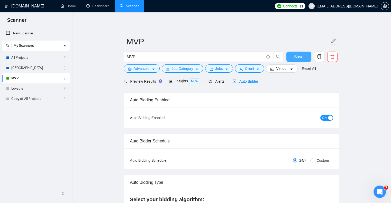
click at [299, 58] on span "Save" at bounding box center [298, 57] width 9 height 6
checkbox input "true"
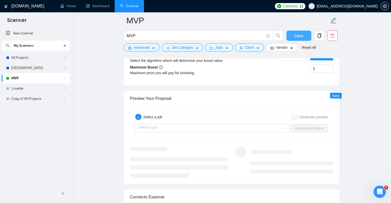
scroll to position [985, 0]
click at [225, 122] on div "Select a job Generate Preview" at bounding box center [231, 128] width 204 height 12
click at [221, 129] on input "search" at bounding box center [210, 128] width 145 height 8
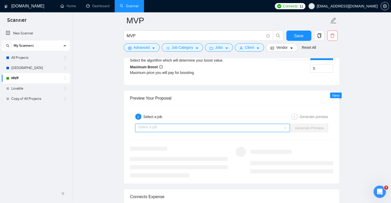
click at [221, 129] on input "search" at bounding box center [210, 128] width 145 height 8
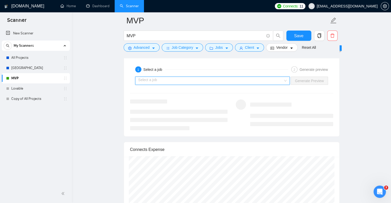
scroll to position [1031, 0]
click at [200, 82] on input "search" at bounding box center [210, 83] width 145 height 8
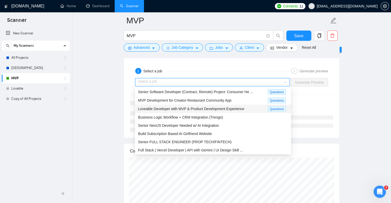
click at [192, 110] on span "Loveable Developer with MVP & Product Development Experience" at bounding box center [191, 109] width 106 height 4
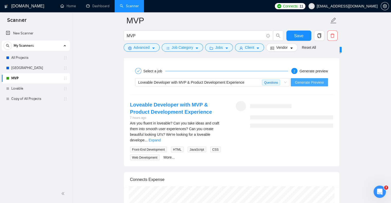
click at [306, 82] on span "Generate Preview" at bounding box center [308, 83] width 29 height 6
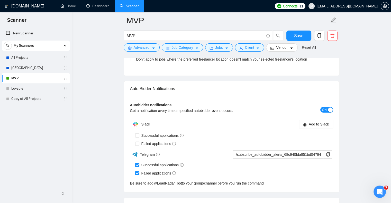
scroll to position [1270, 0]
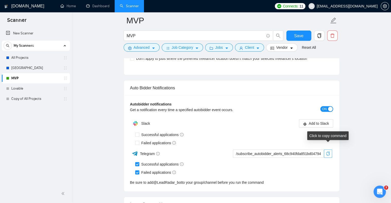
click at [328, 152] on icon "copy" at bounding box center [327, 154] width 3 height 4
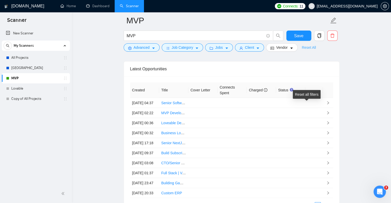
scroll to position [1405, 0]
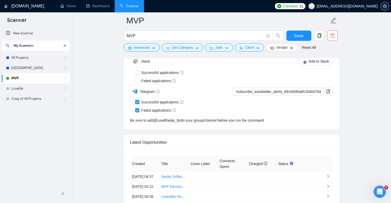
scroll to position [1304, 0]
click at [297, 38] on span "Save" at bounding box center [298, 36] width 9 height 6
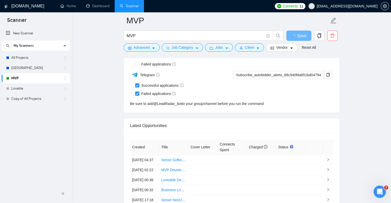
click at [326, 2] on div "Connects: 11 ceo@alsetsoft.com" at bounding box center [331, 6] width 114 height 12
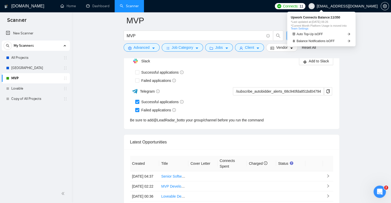
click at [298, 6] on span "Connects:" at bounding box center [289, 6] width 15 height 6
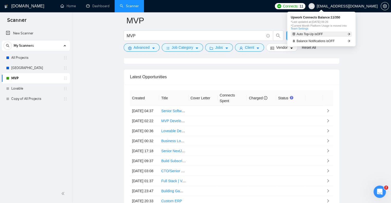
checkbox input "true"
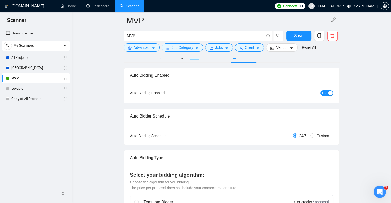
scroll to position [0, 0]
